Goal: Transaction & Acquisition: Download file/media

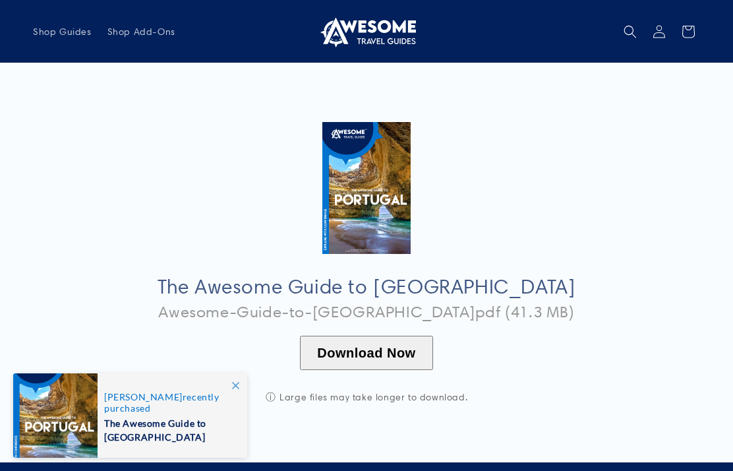
click at [389, 343] on button "Download Now" at bounding box center [366, 353] width 132 height 34
click at [384, 344] on button "Download Now" at bounding box center [366, 353] width 132 height 34
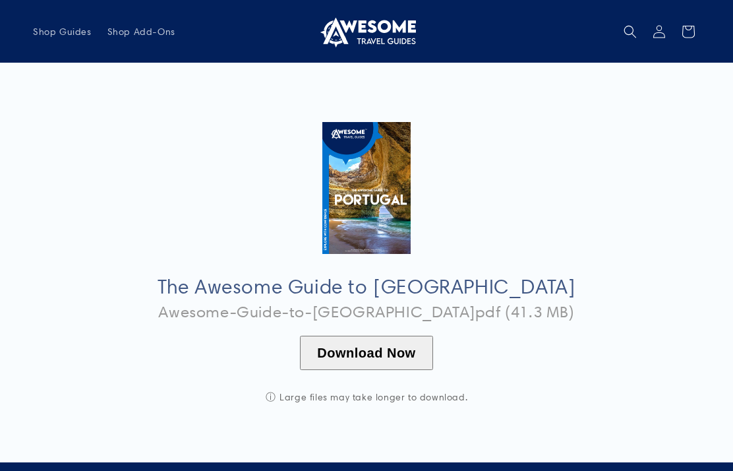
click at [374, 350] on button "Download Now" at bounding box center [366, 353] width 132 height 34
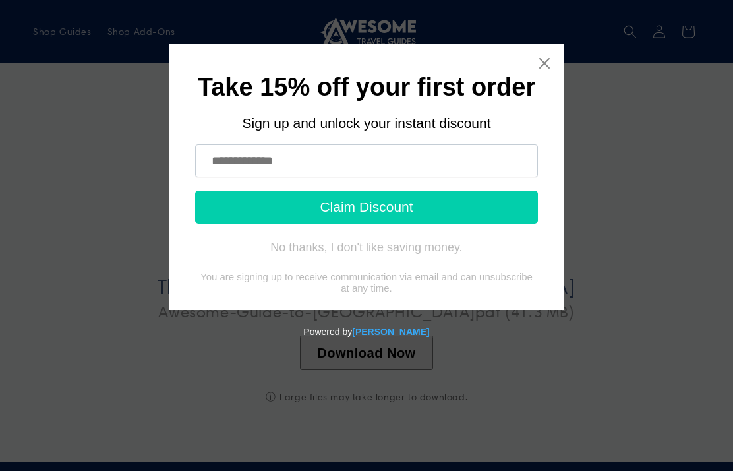
click at [548, 58] on icon "Close widget" at bounding box center [544, 63] width 13 height 13
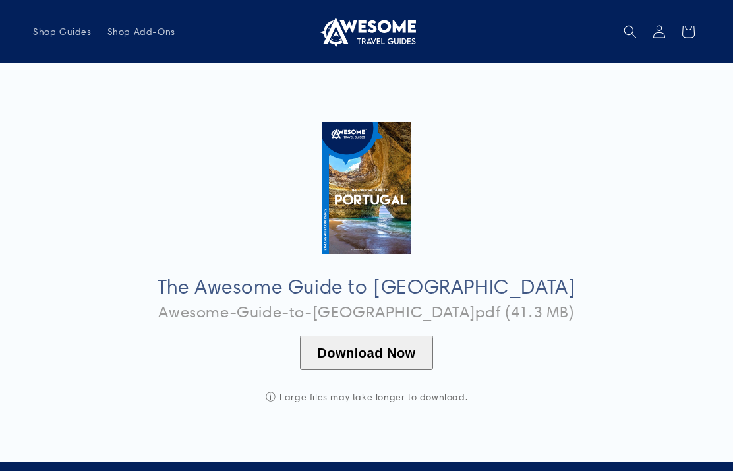
click at [371, 338] on button "Download Now" at bounding box center [366, 353] width 132 height 34
click at [365, 347] on button "Download Now" at bounding box center [366, 353] width 132 height 34
click at [721, 238] on div "The Awesome Guide to Portugal Awesome-Guide-to-Portugal.pdf (41.3 MB) Download …" at bounding box center [366, 262] width 733 height 399
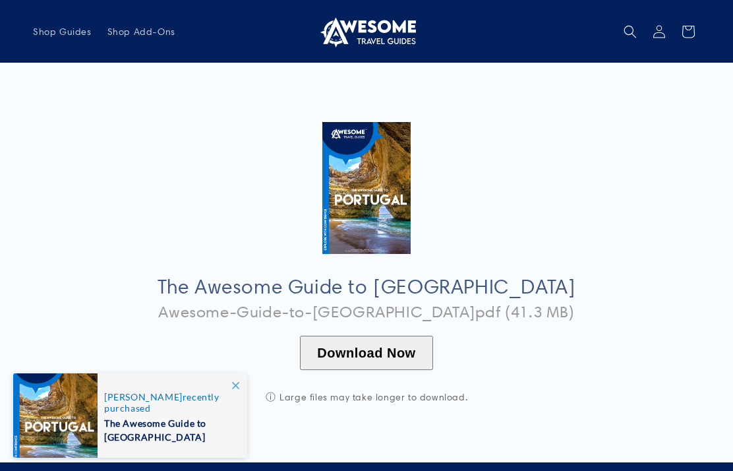
click at [388, 350] on button "Download Now" at bounding box center [366, 353] width 132 height 34
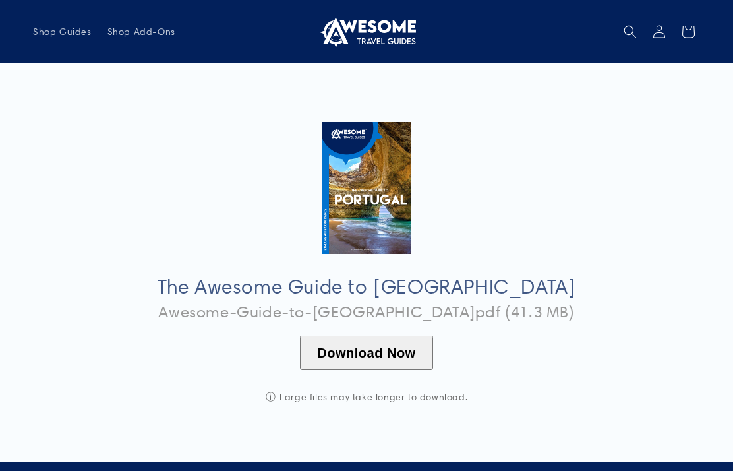
click at [548, 450] on div "The Awesome Guide to Portugal Awesome-Guide-to-Portugal.pdf (41.3 MB) Download …" at bounding box center [366, 262] width 733 height 399
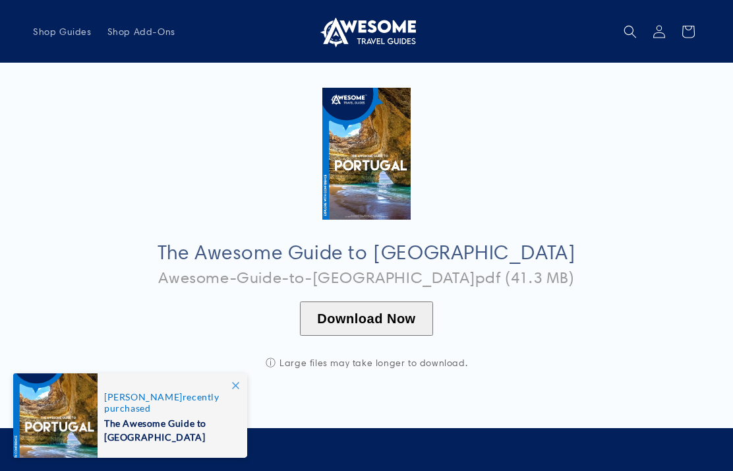
scroll to position [31, 0]
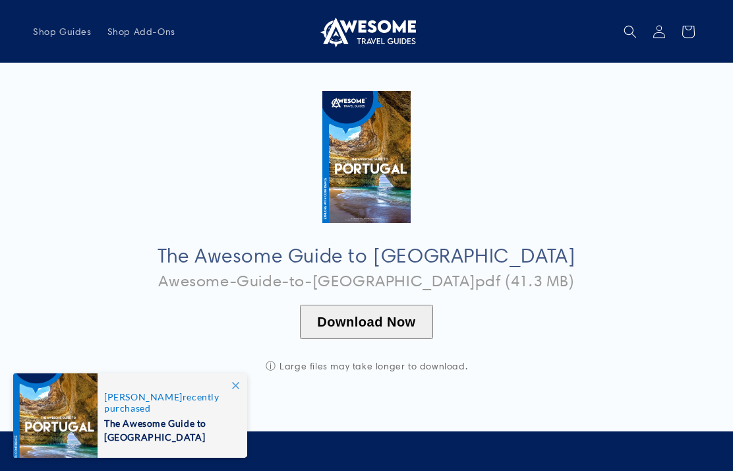
click at [405, 314] on button "Download Now" at bounding box center [366, 322] width 132 height 34
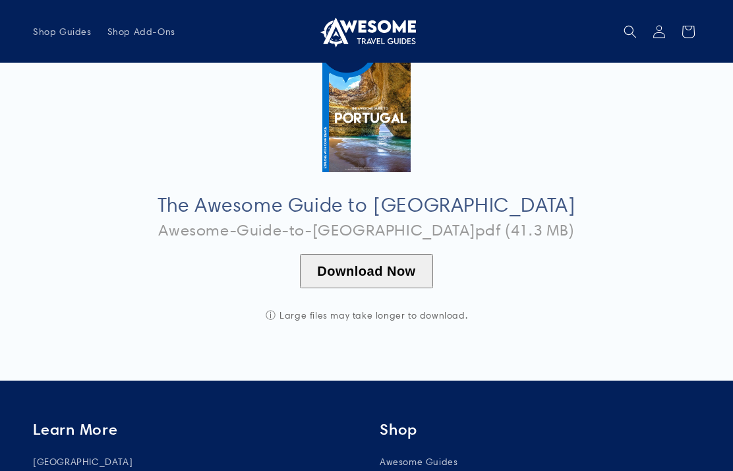
scroll to position [0, 0]
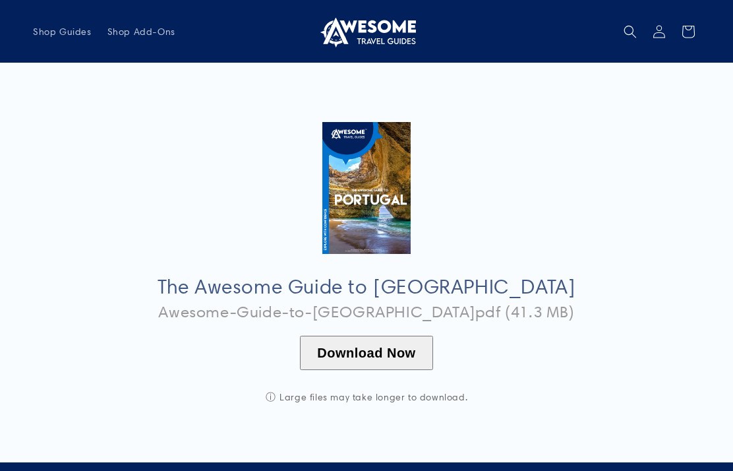
click at [639, 30] on span "Search" at bounding box center [630, 31] width 29 height 29
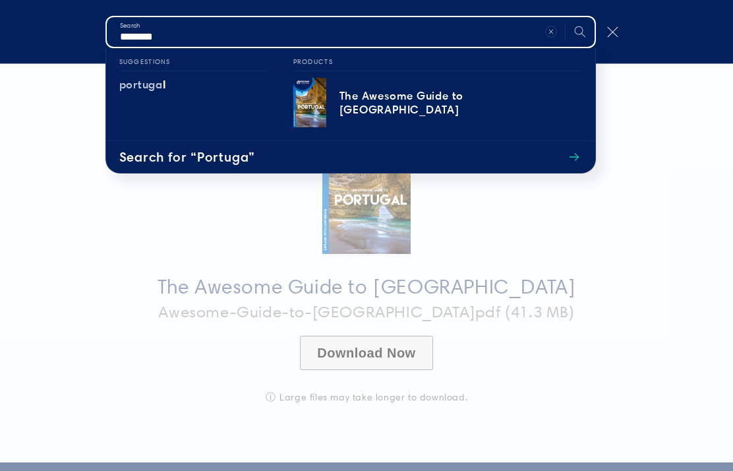
type input "********"
click at [579, 31] on button "Search" at bounding box center [580, 31] width 29 height 29
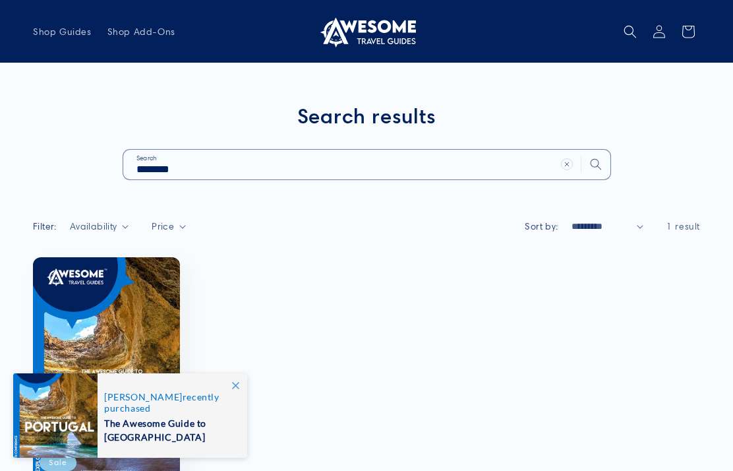
click at [245, 390] on span at bounding box center [235, 385] width 24 height 24
